Goal: Transaction & Acquisition: Obtain resource

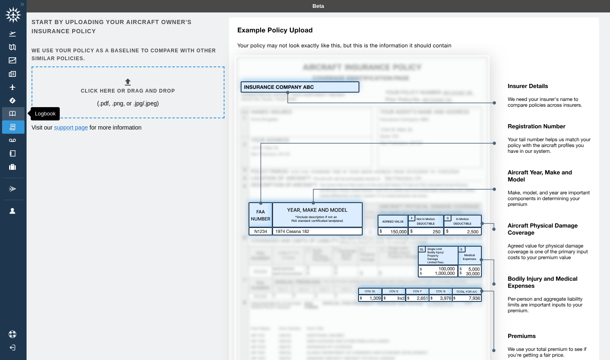
click at [13, 111] on img at bounding box center [12, 113] width 9 height 5
click at [139, 171] on div "Start by uploading your aircraft owner's insurance policy We use your policy as…" at bounding box center [319, 212] width 574 height 390
click at [15, 88] on img at bounding box center [12, 87] width 9 height 6
click at [17, 129] on link "Insurance" at bounding box center [13, 126] width 22 height 13
click at [12, 85] on img at bounding box center [12, 87] width 9 height 6
